Goal: Task Accomplishment & Management: Use online tool/utility

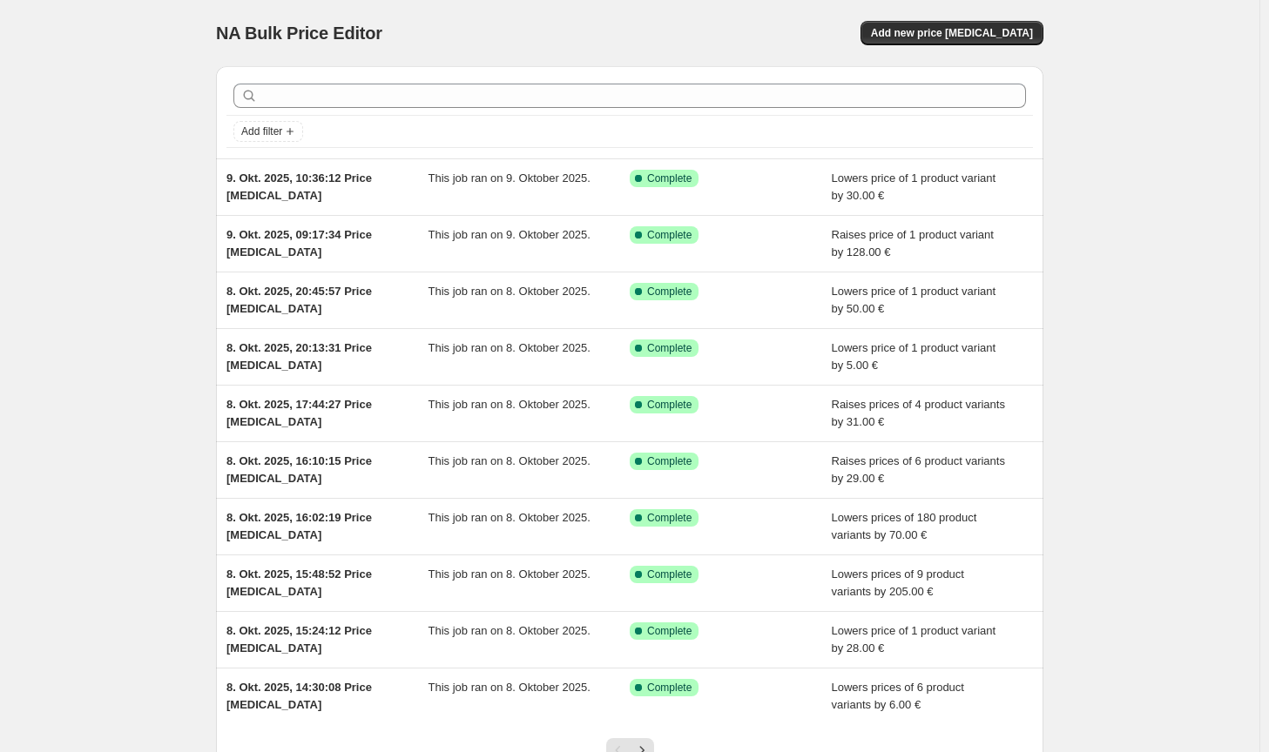
click at [1008, 51] on div "NA Bulk Price Editor. This page is ready NA Bulk Price Editor Add new price [ME…" at bounding box center [629, 33] width 827 height 66
click at [1010, 37] on span "Add new price [MEDICAL_DATA]" at bounding box center [952, 33] width 162 height 14
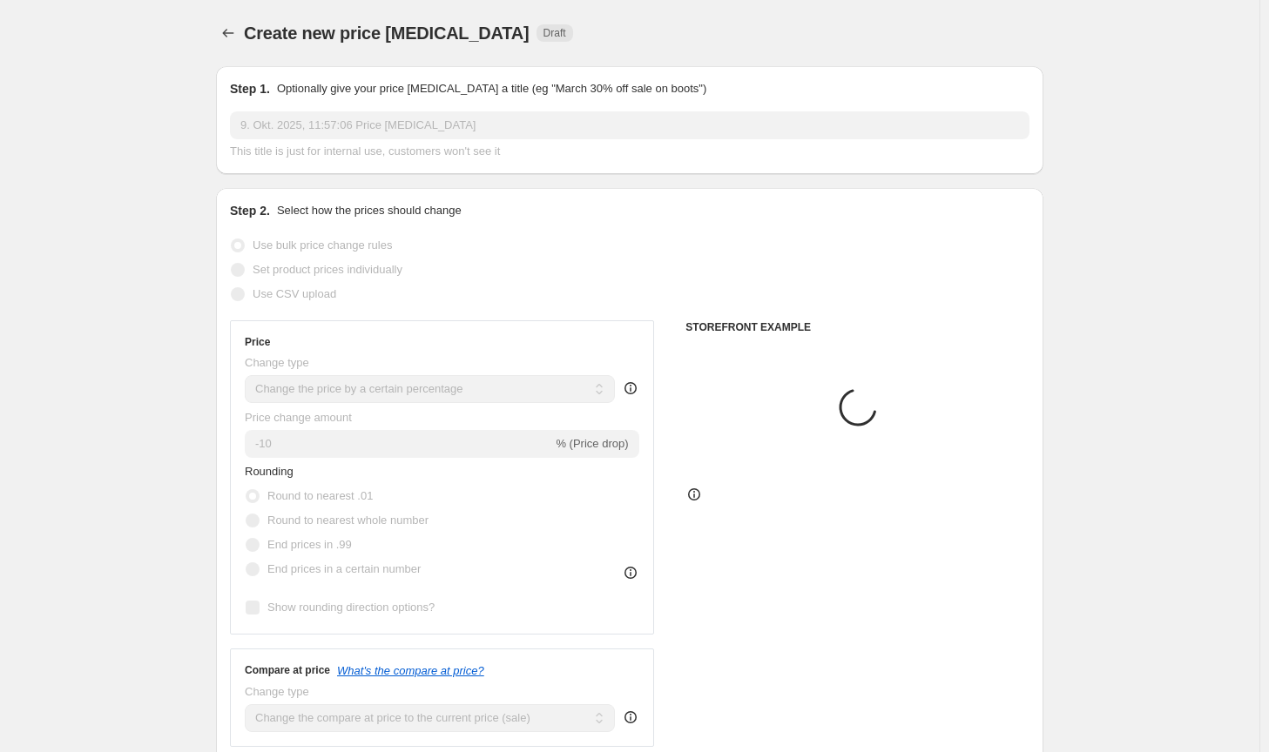
click at [445, 388] on select "Change the price to a certain amount Change the price by a certain amount Chang…" at bounding box center [430, 389] width 370 height 28
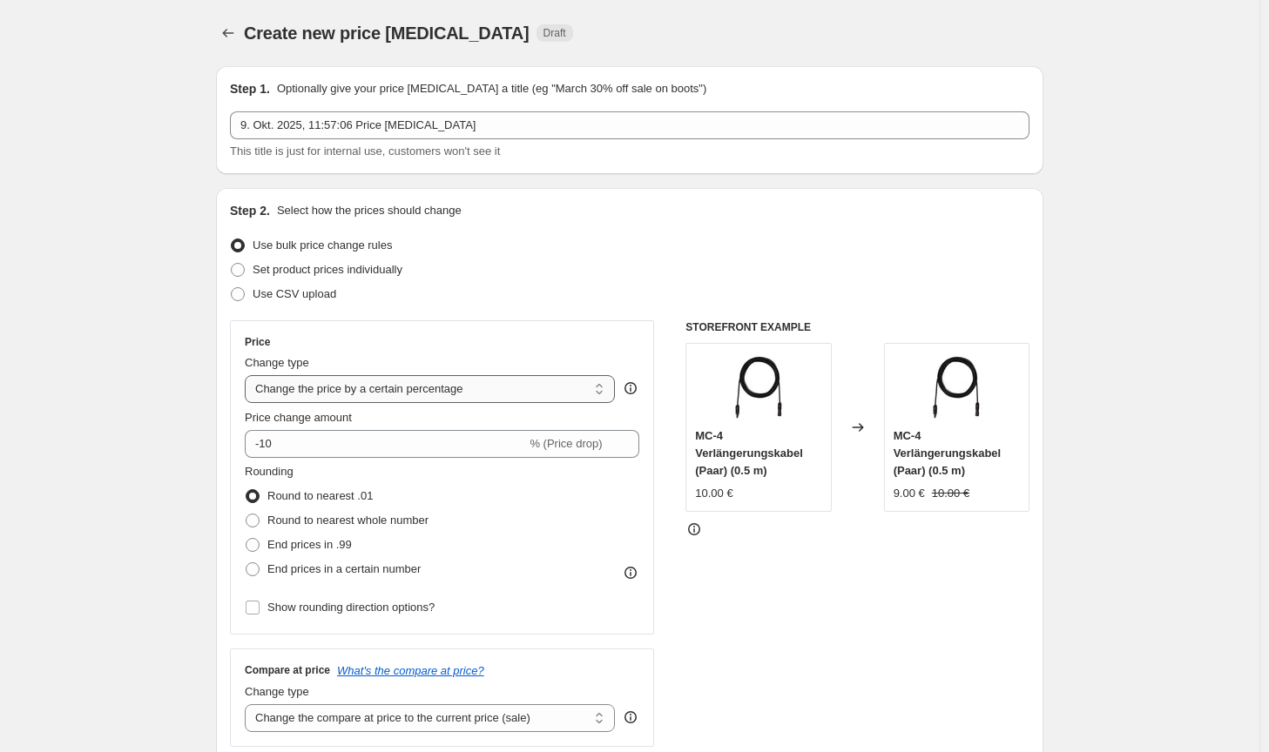
select select "by"
click at [248, 375] on select "Change the price to a certain amount Change the price by a certain amount Chang…" at bounding box center [430, 389] width 370 height 28
type input "-10.00"
click at [376, 521] on span "Round to nearest whole number" at bounding box center [347, 520] width 161 height 13
click at [246, 515] on input "Round to nearest whole number" at bounding box center [246, 514] width 1 height 1
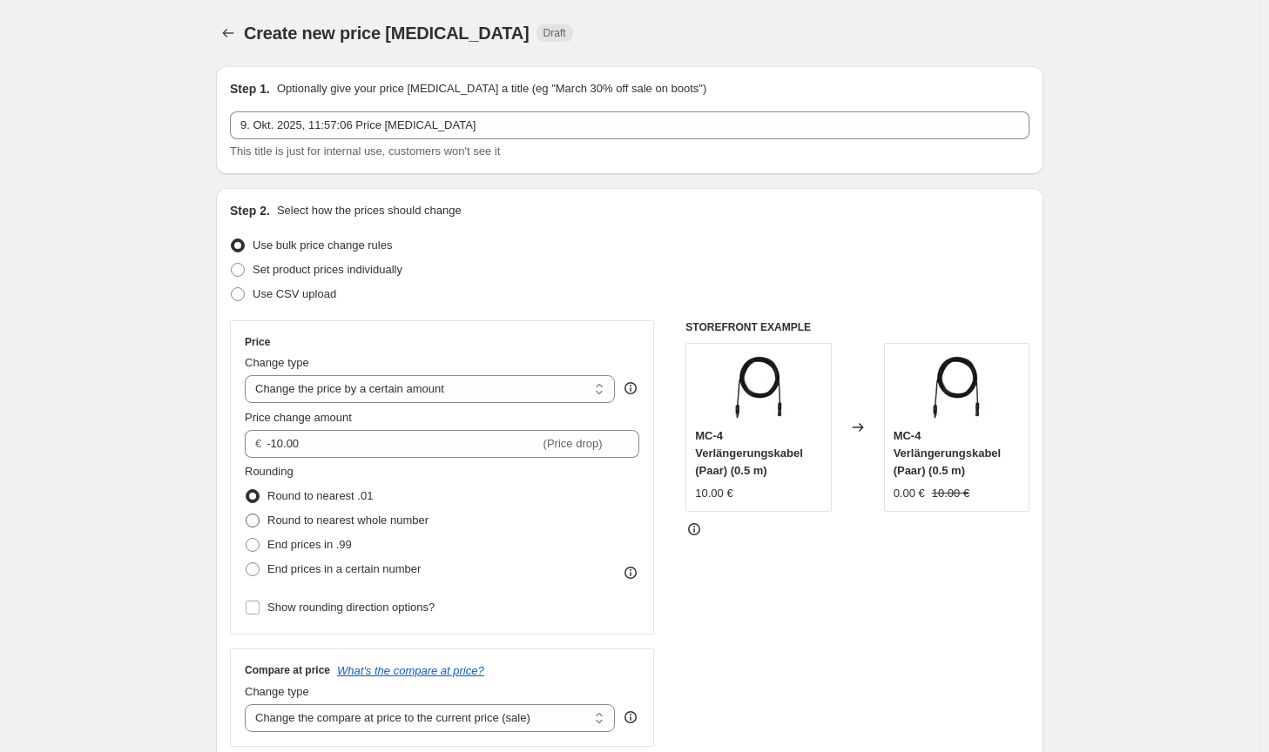
radio input "true"
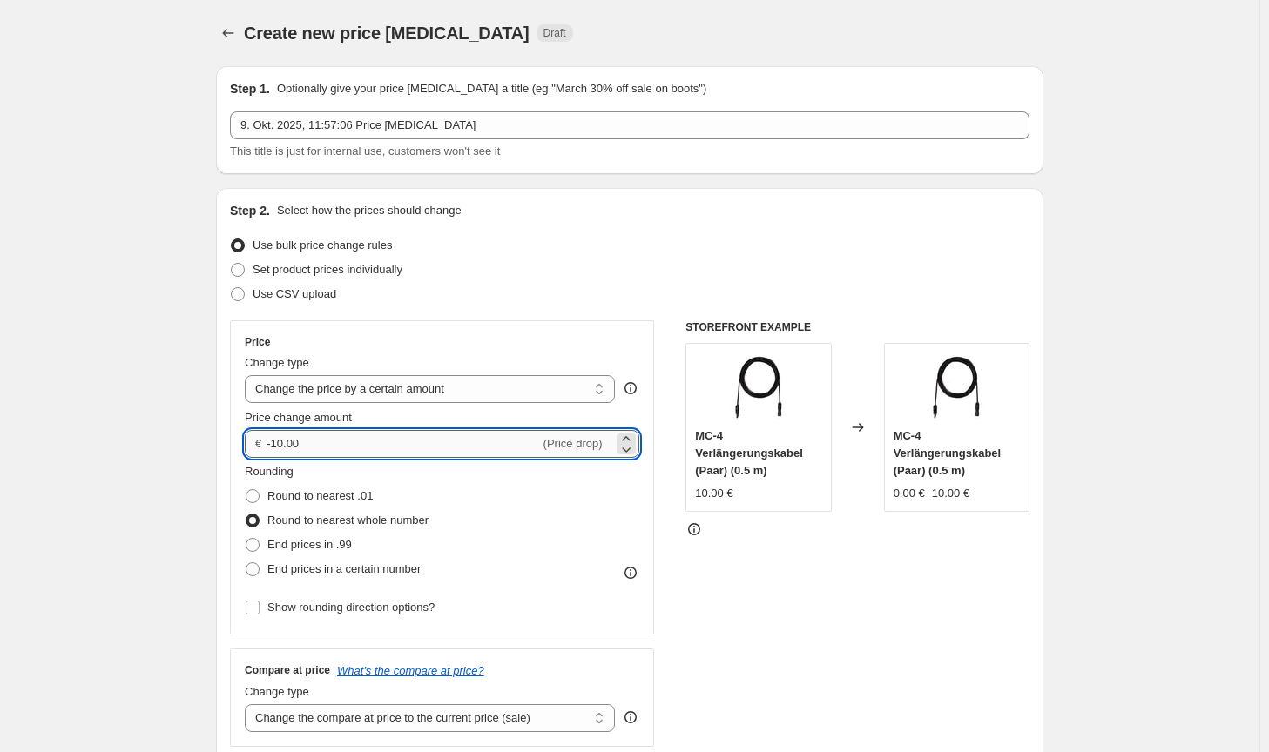
drag, startPoint x: 313, startPoint y: 442, endPoint x: 278, endPoint y: 442, distance: 34.8
click at [278, 442] on input "-10.00" at bounding box center [402, 444] width 273 height 28
click at [341, 433] on input "-10.00" at bounding box center [402, 444] width 273 height 28
drag, startPoint x: 363, startPoint y: 443, endPoint x: 260, endPoint y: 448, distance: 102.9
click at [260, 448] on div "€ -10.00 (Price drop)" at bounding box center [442, 444] width 395 height 28
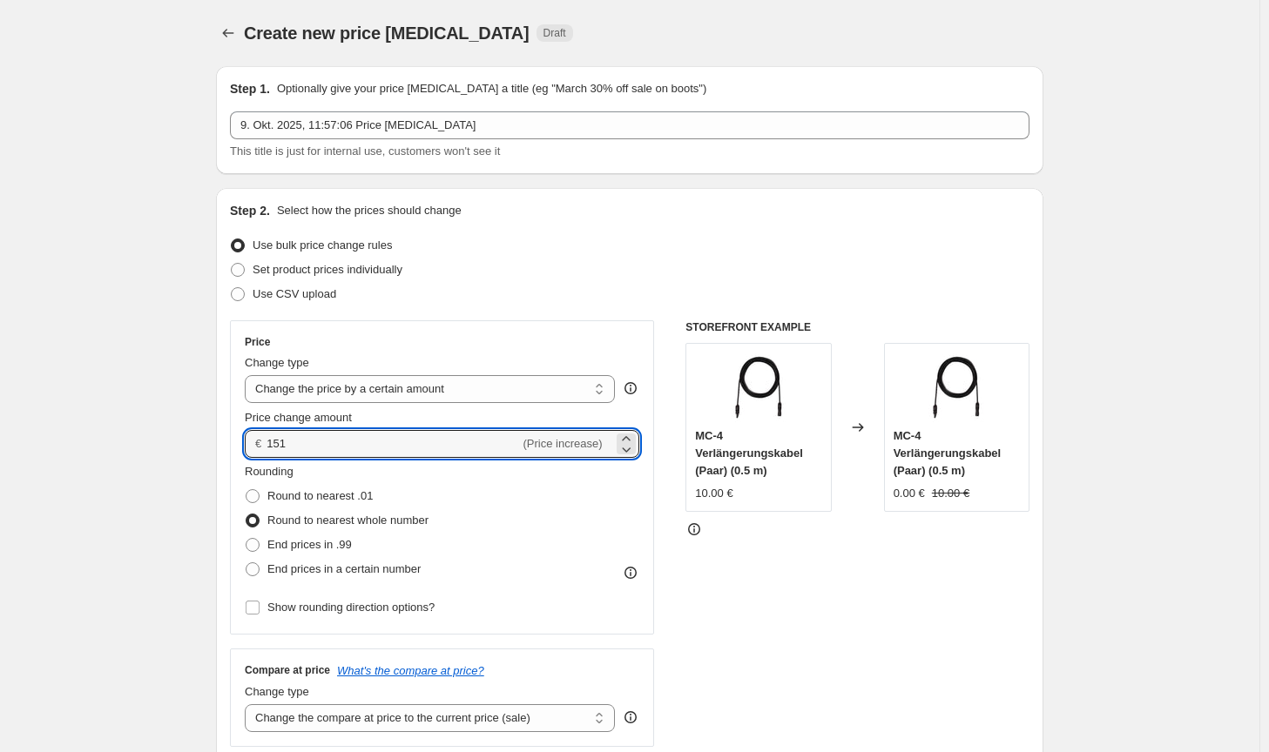
type input "151.00"
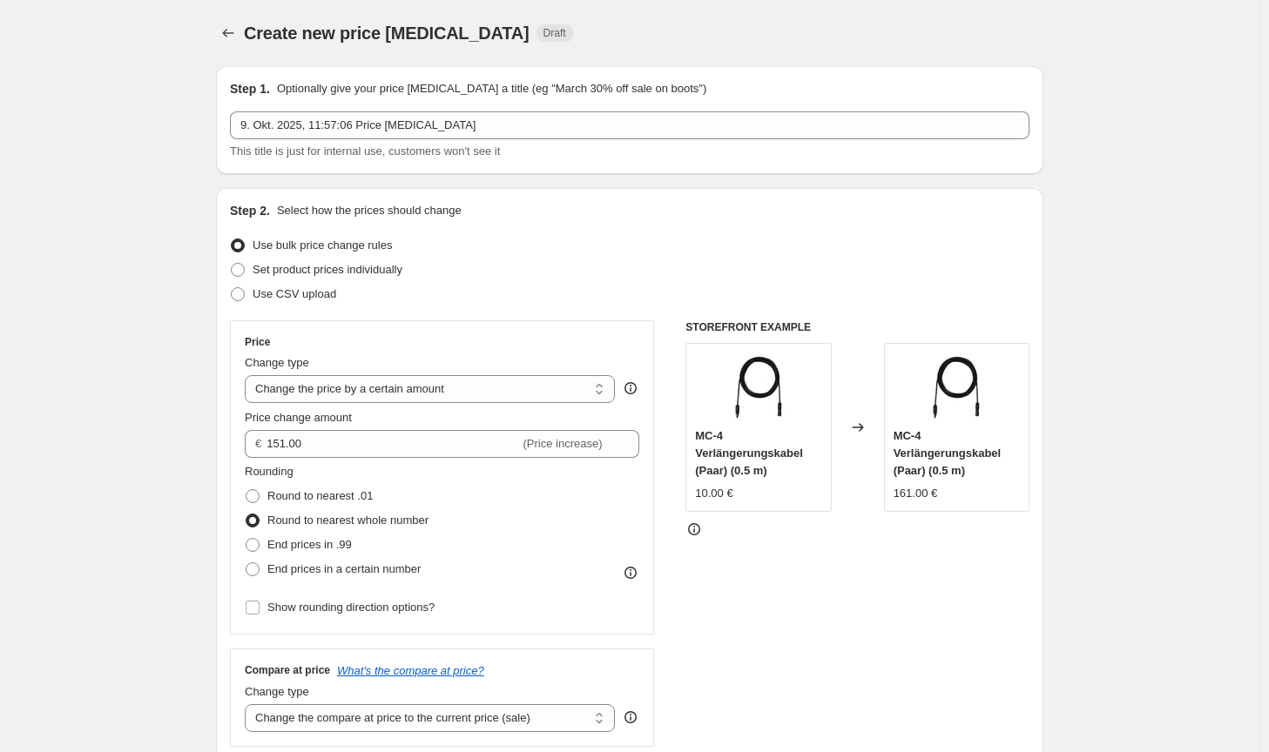
click at [793, 698] on div "STOREFRONT EXAMPLE MC-4 Verlängerungskabel (Paar) (0.5 m) 10.00 € Changed to MC…" at bounding box center [857, 533] width 344 height 427
click at [508, 727] on select "Change the compare at price to the current price (sale) Change the compare at p…" at bounding box center [430, 719] width 370 height 28
select select "no_change"
click at [248, 705] on select "Change the compare at price to the current price (sale) Change the compare at p…" at bounding box center [430, 719] width 370 height 28
click at [917, 691] on div "STOREFRONT EXAMPLE MC-4 Verlängerungskabel (Paar) (0.5 m) 10.00 € Changed to MC…" at bounding box center [857, 533] width 344 height 427
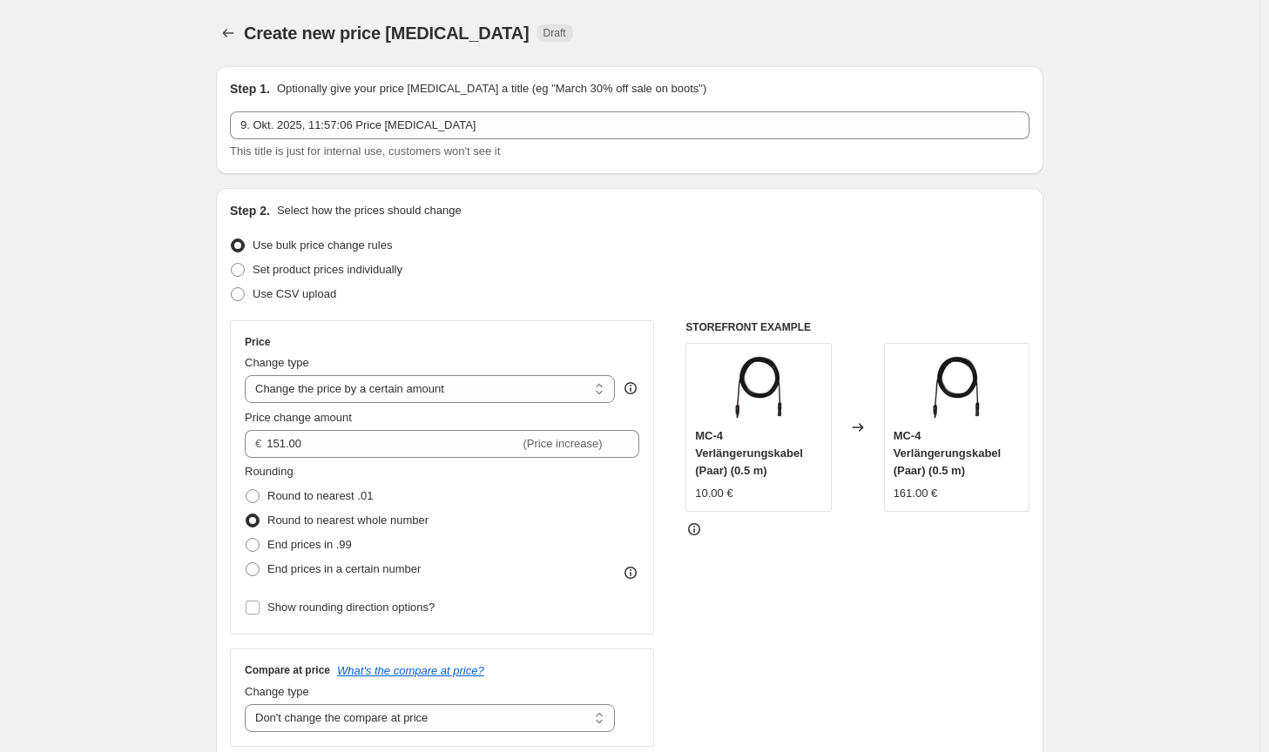
scroll to position [523, 0]
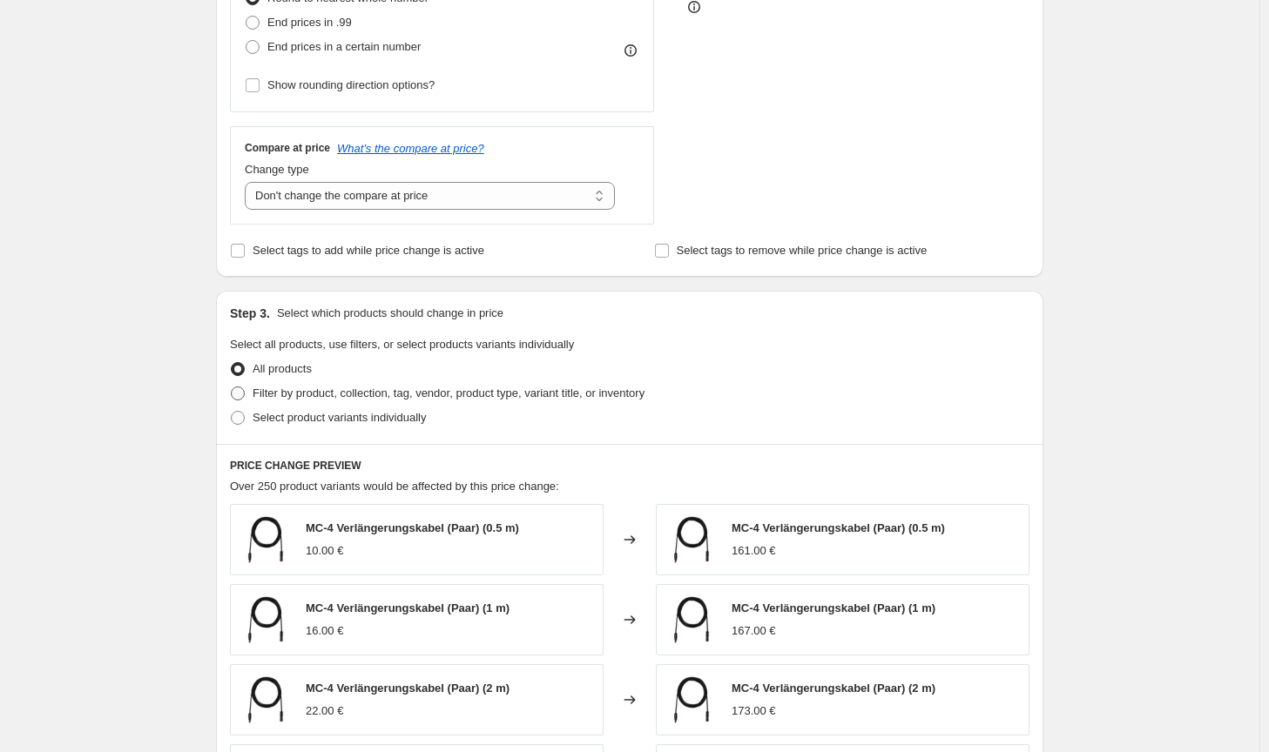
click at [535, 383] on label "Filter by product, collection, tag, vendor, product type, variant title, or inv…" at bounding box center [437, 393] width 415 height 24
click at [232, 387] on input "Filter by product, collection, tag, vendor, product type, variant title, or inv…" at bounding box center [231, 387] width 1 height 1
radio input "true"
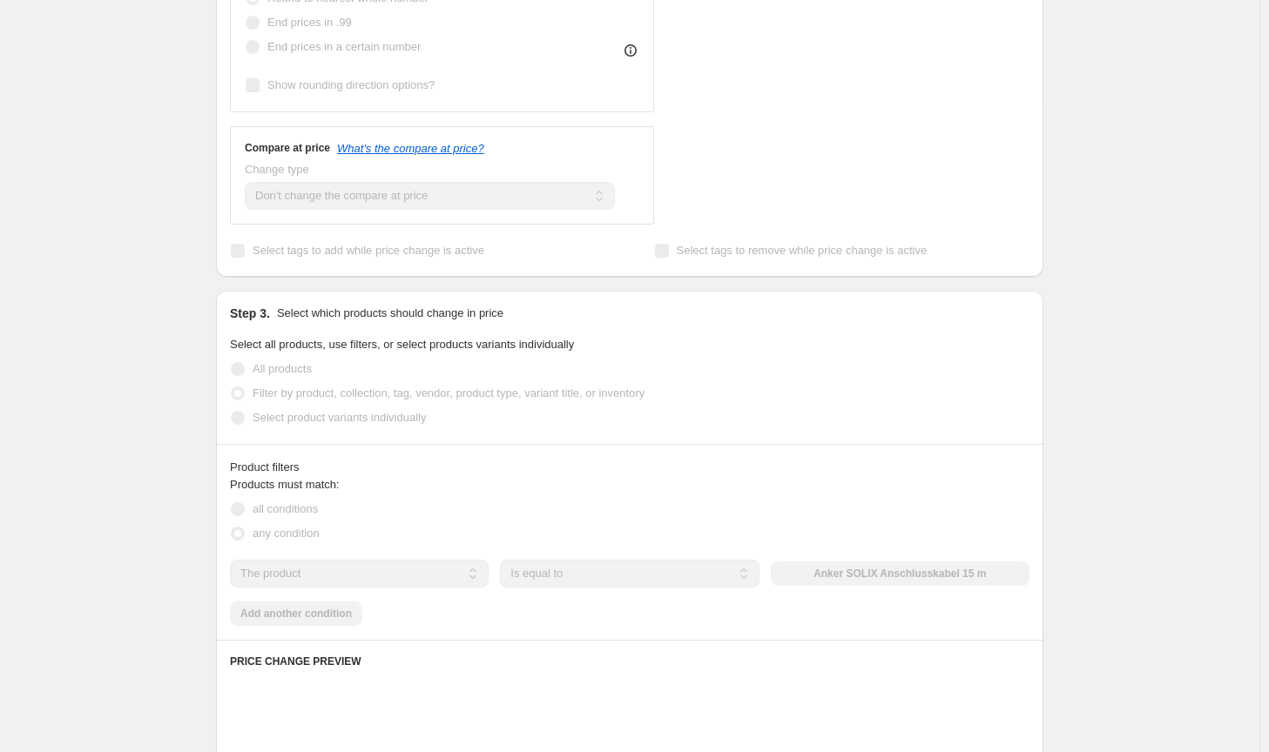
scroll to position [697, 0]
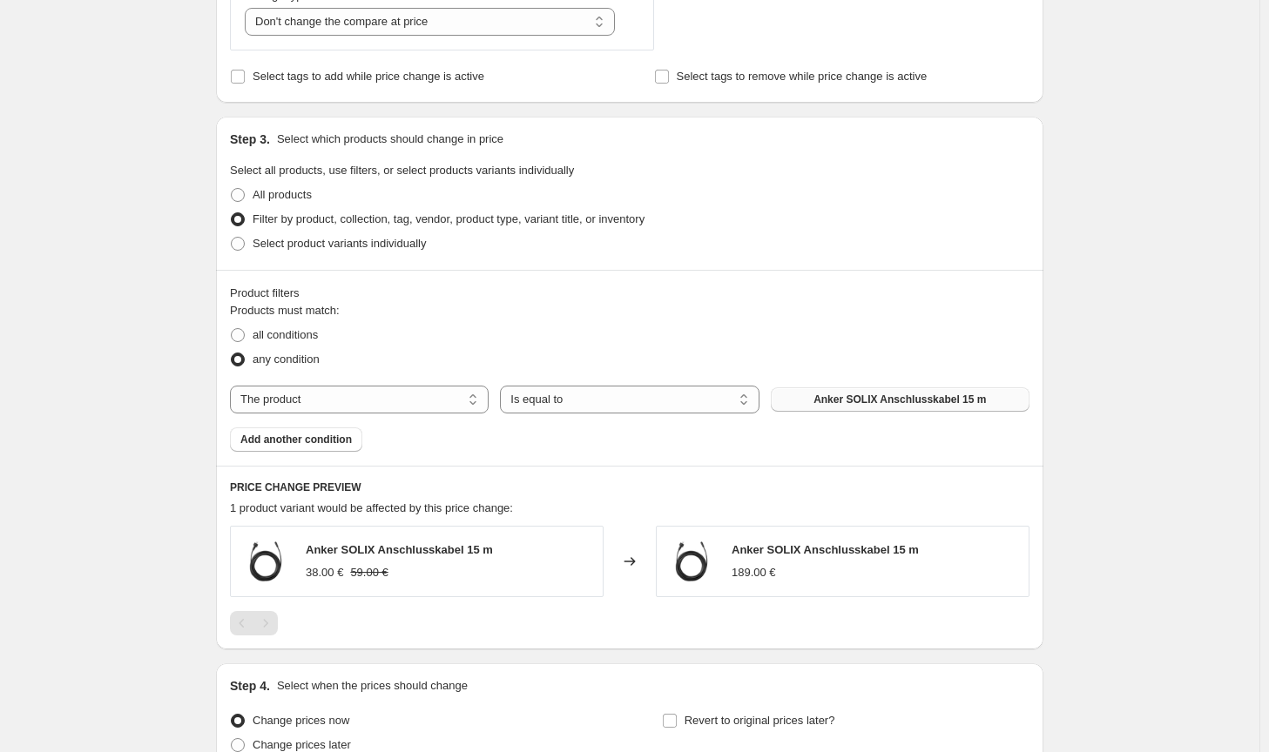
click at [930, 391] on button "Anker SOLIX Anschlusskabel 15 m" at bounding box center [900, 400] width 259 height 24
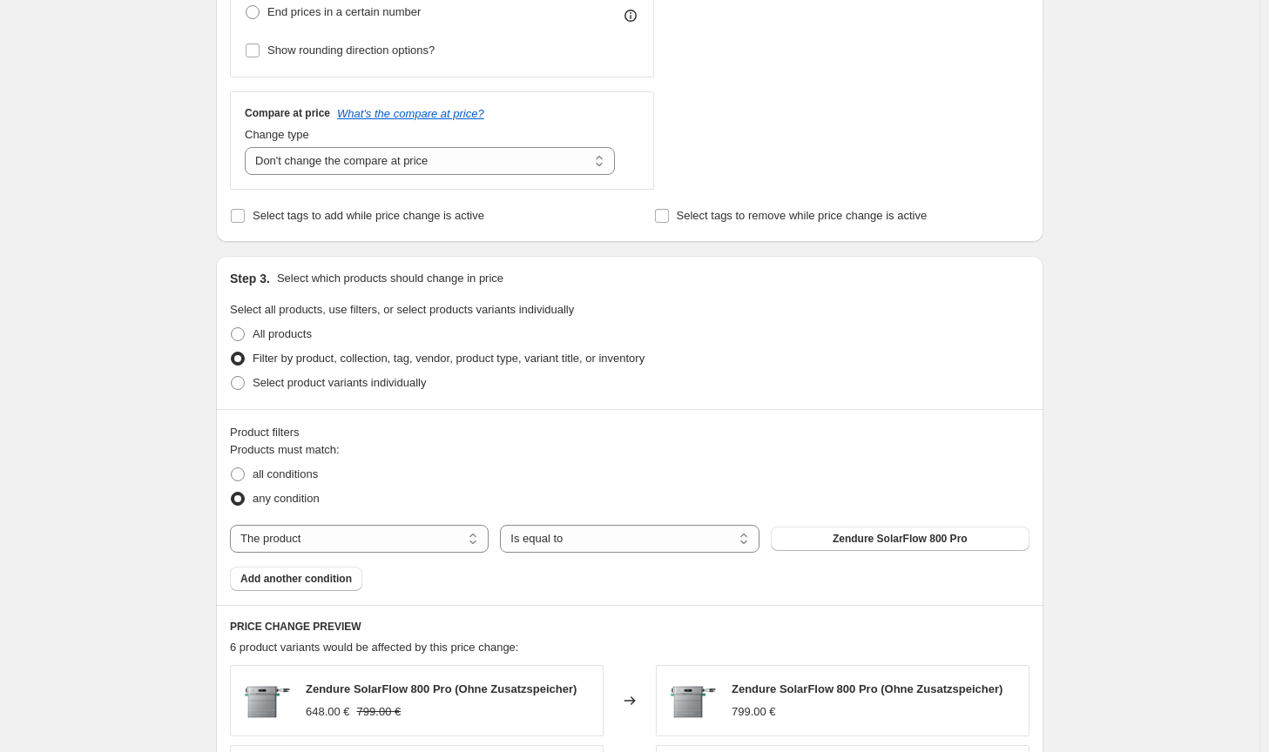
scroll to position [1205, 0]
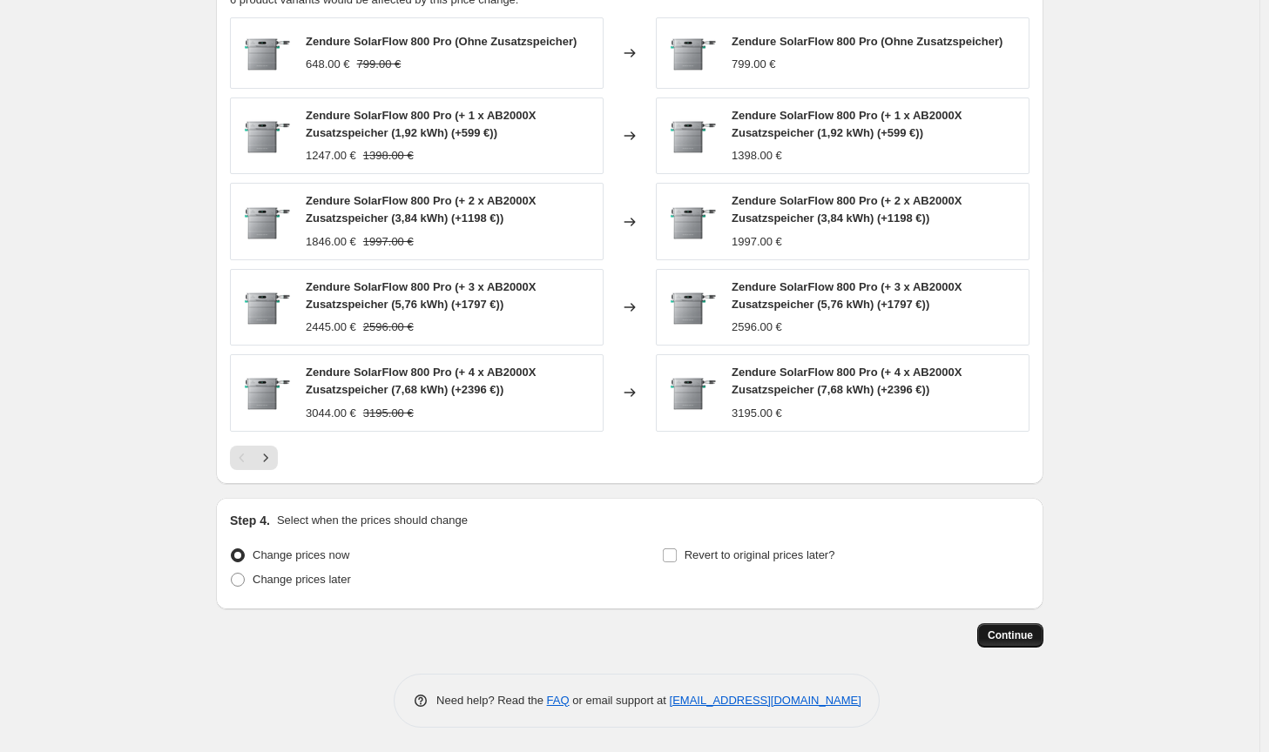
click at [1015, 629] on span "Continue" at bounding box center [1010, 636] width 45 height 14
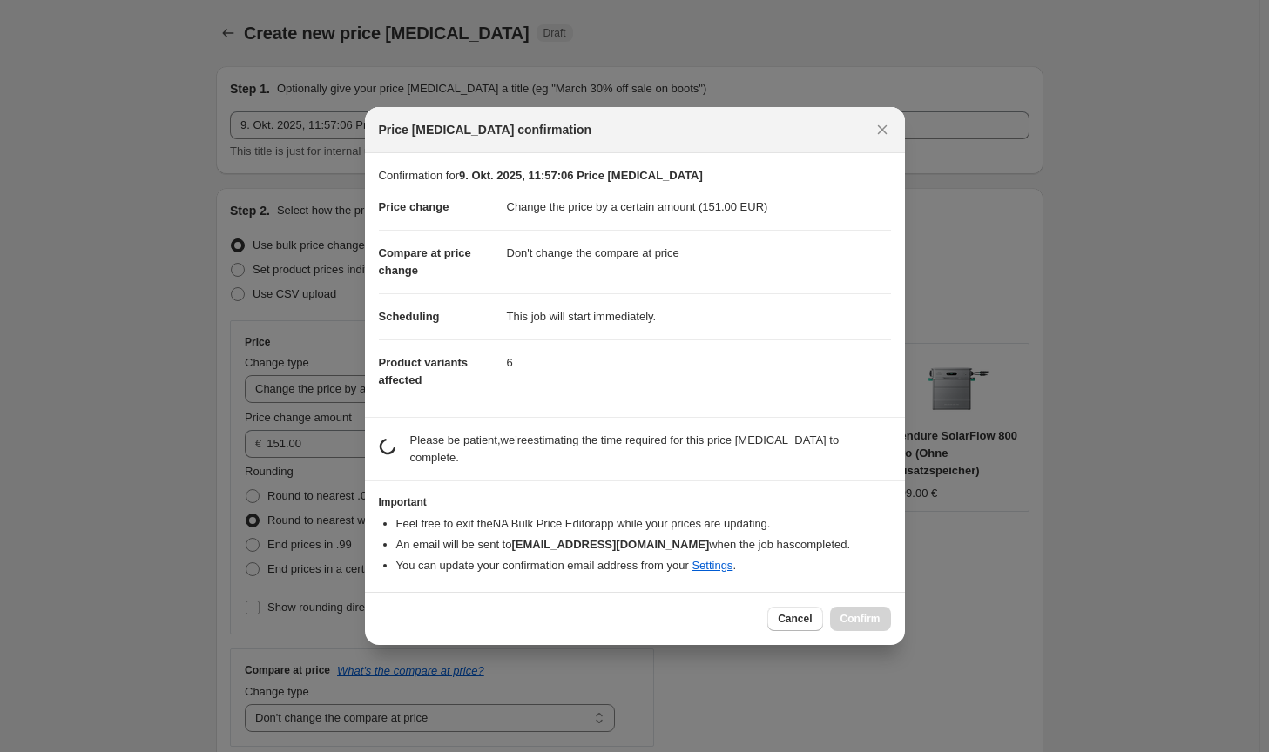
scroll to position [0, 0]
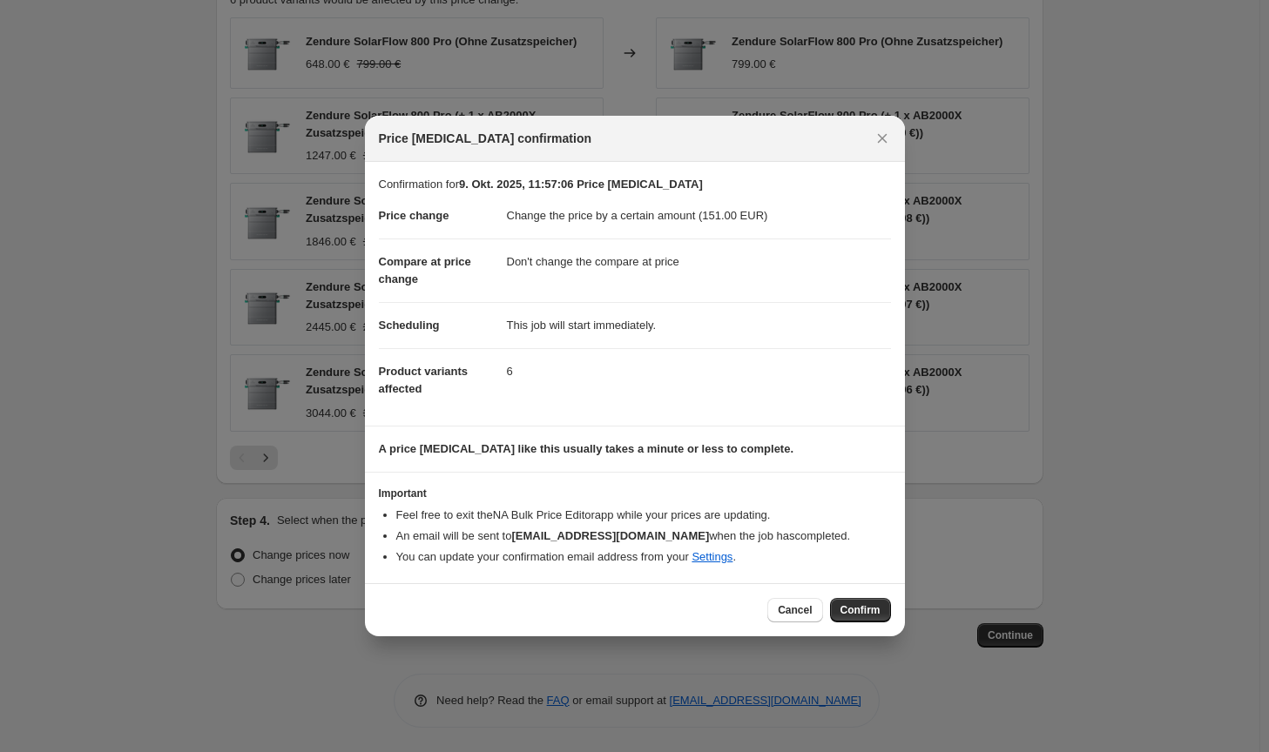
click at [866, 607] on span "Confirm" at bounding box center [860, 611] width 40 height 14
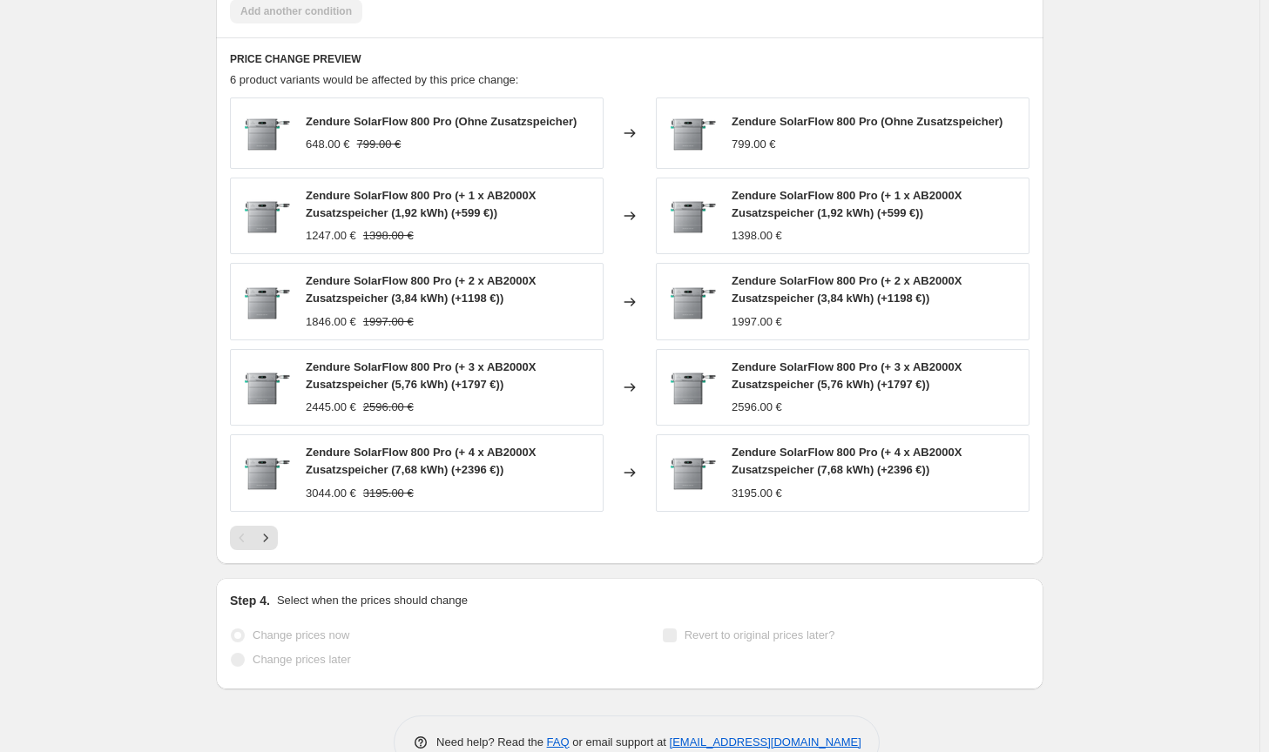
select select "by"
select select "no_change"
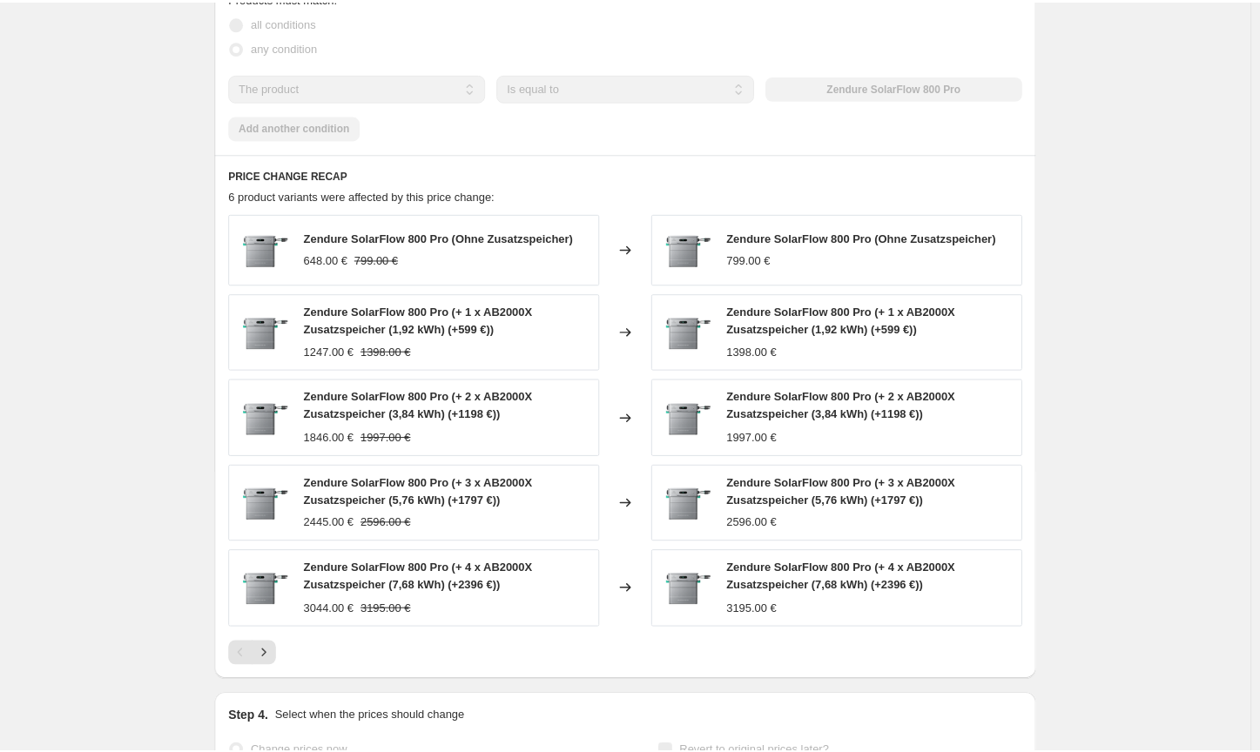
scroll to position [0, 0]
